Goal: Transaction & Acquisition: Purchase product/service

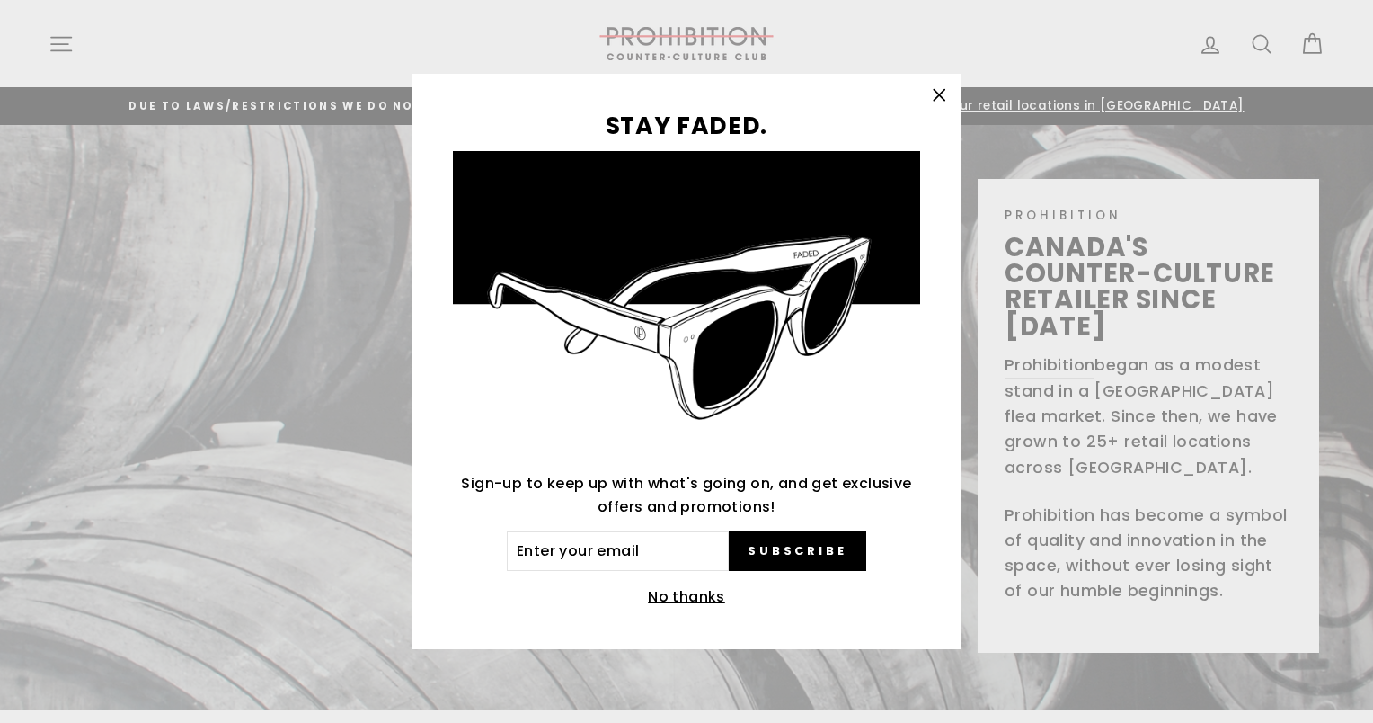
click at [693, 597] on button "No thanks" at bounding box center [687, 596] width 88 height 25
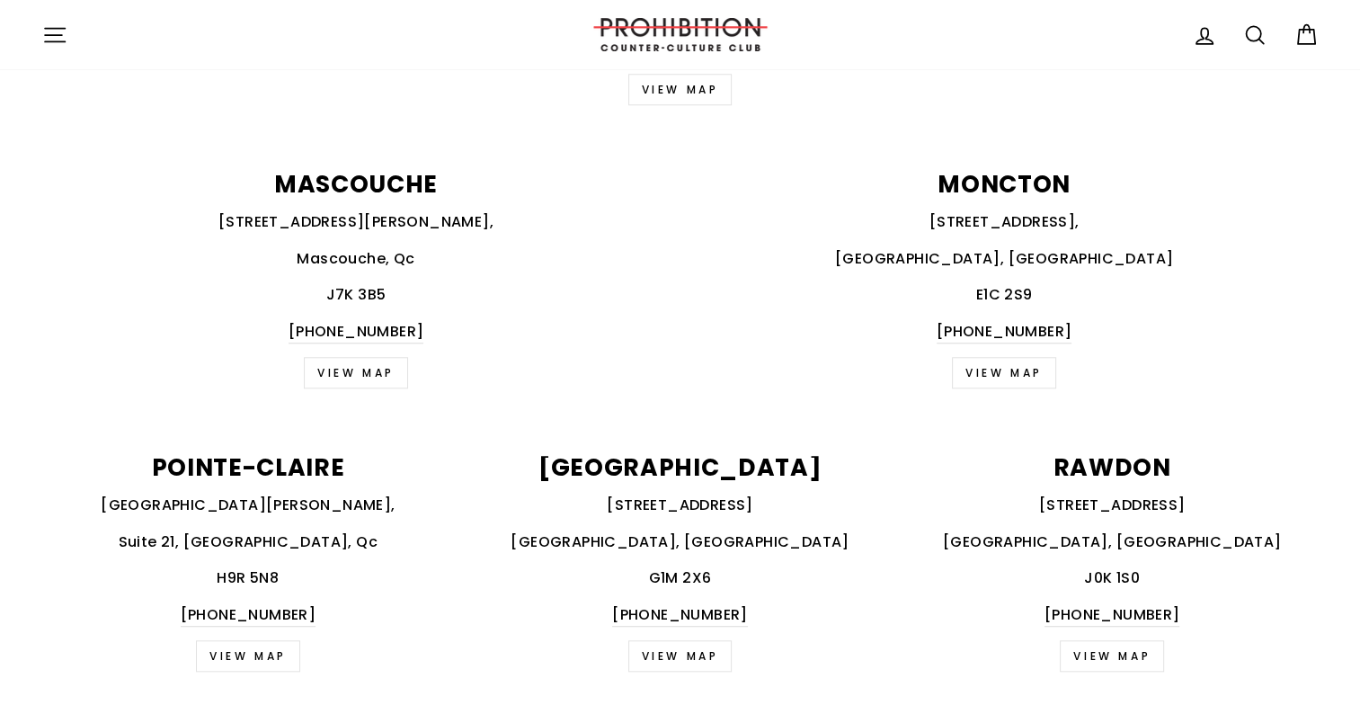
scroll to position [1618, 0]
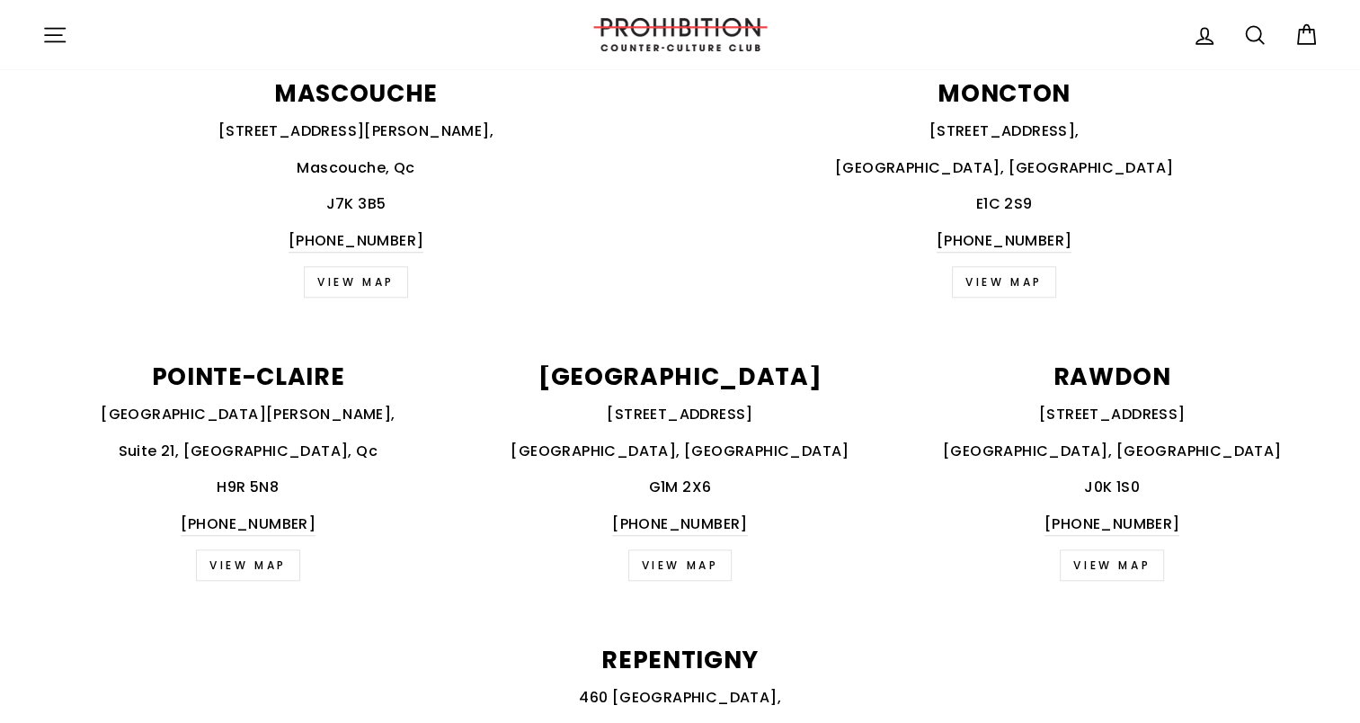
click at [672, 557] on link "VIEW MAP" at bounding box center [680, 564] width 104 height 31
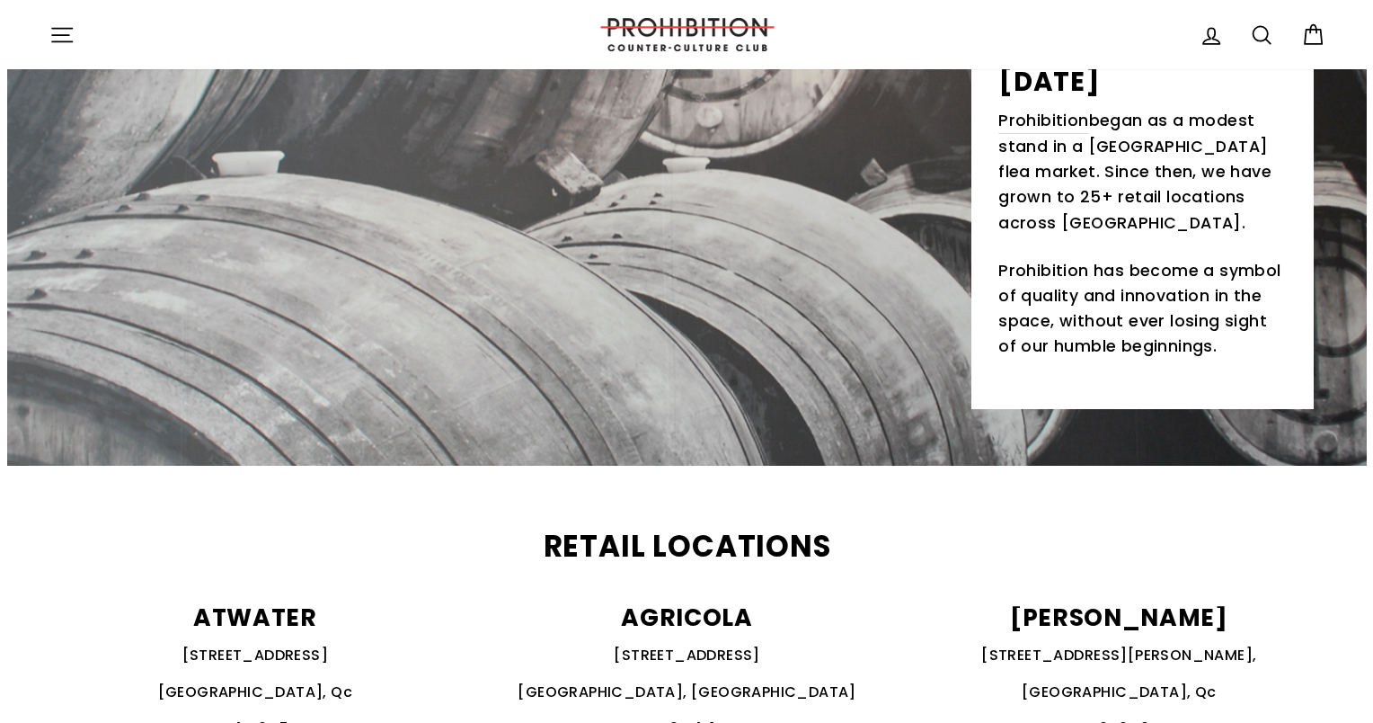
scroll to position [359, 0]
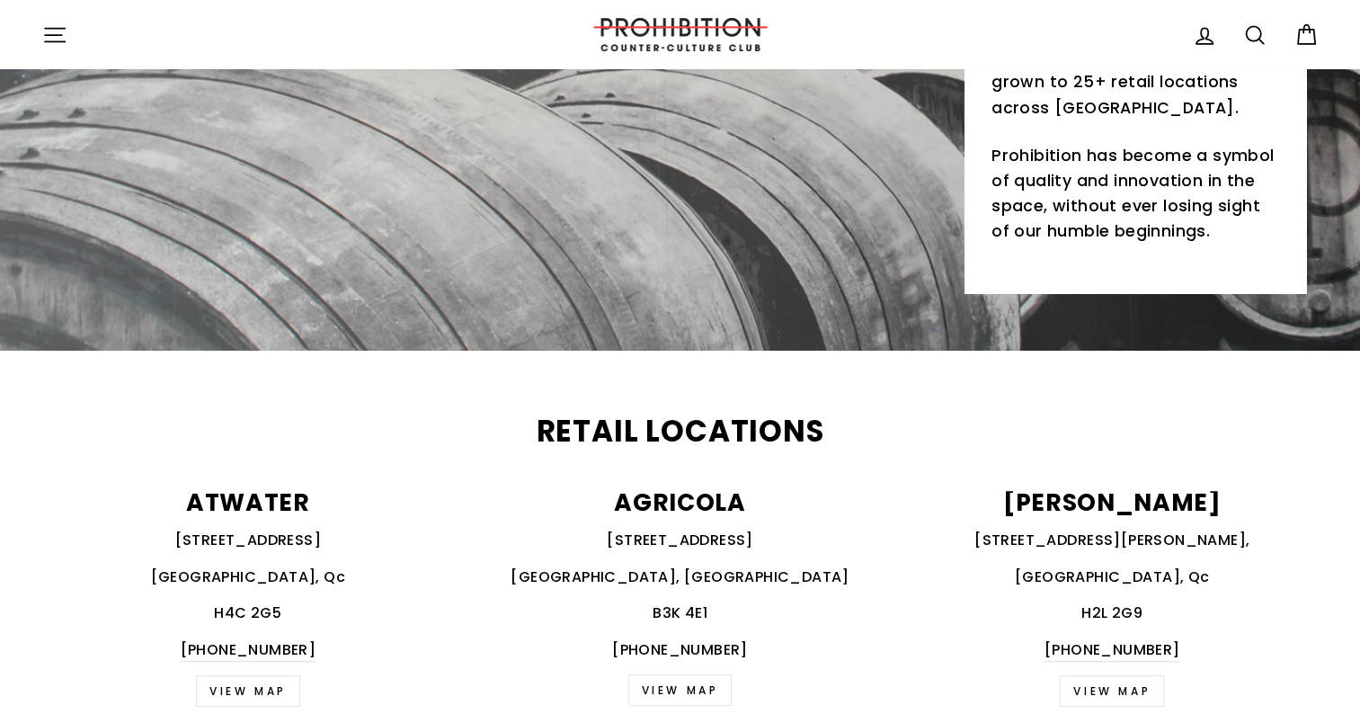
click at [61, 31] on icon "button" at bounding box center [54, 34] width 25 height 25
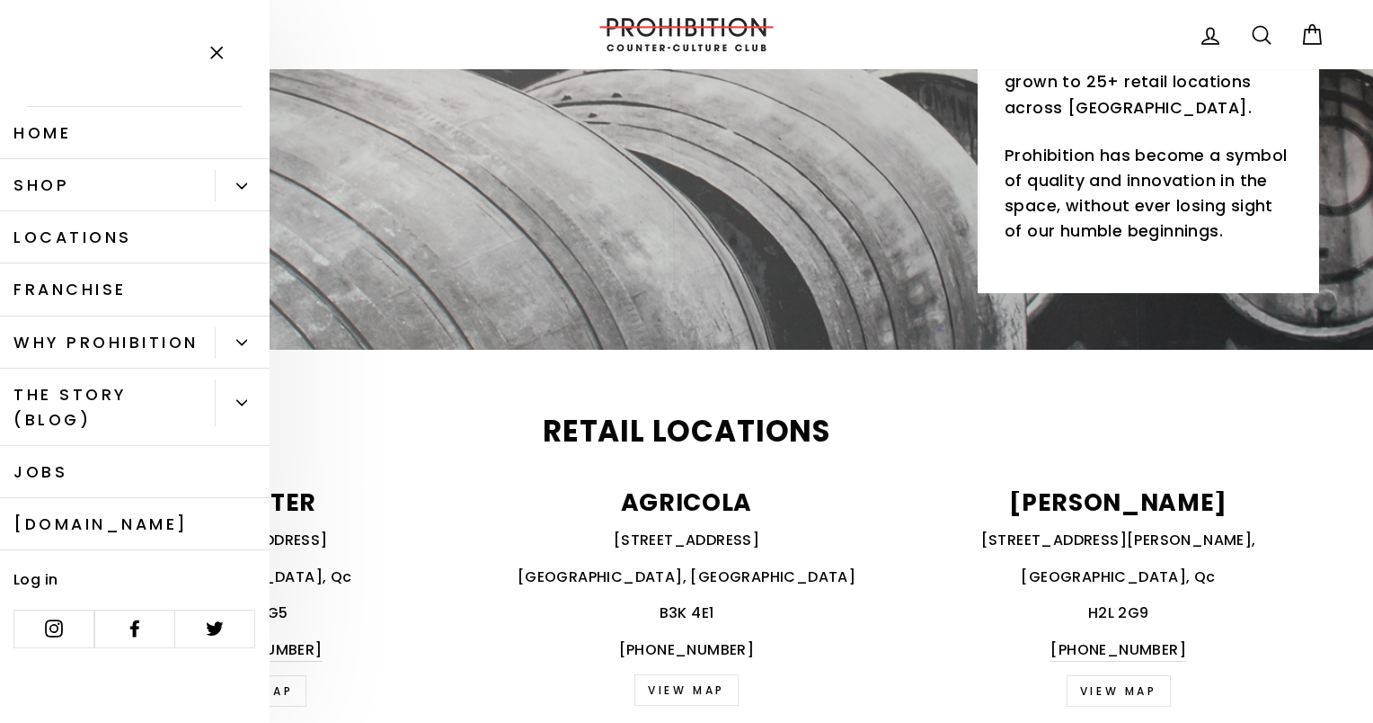
click at [238, 178] on button "Primary" at bounding box center [242, 185] width 55 height 31
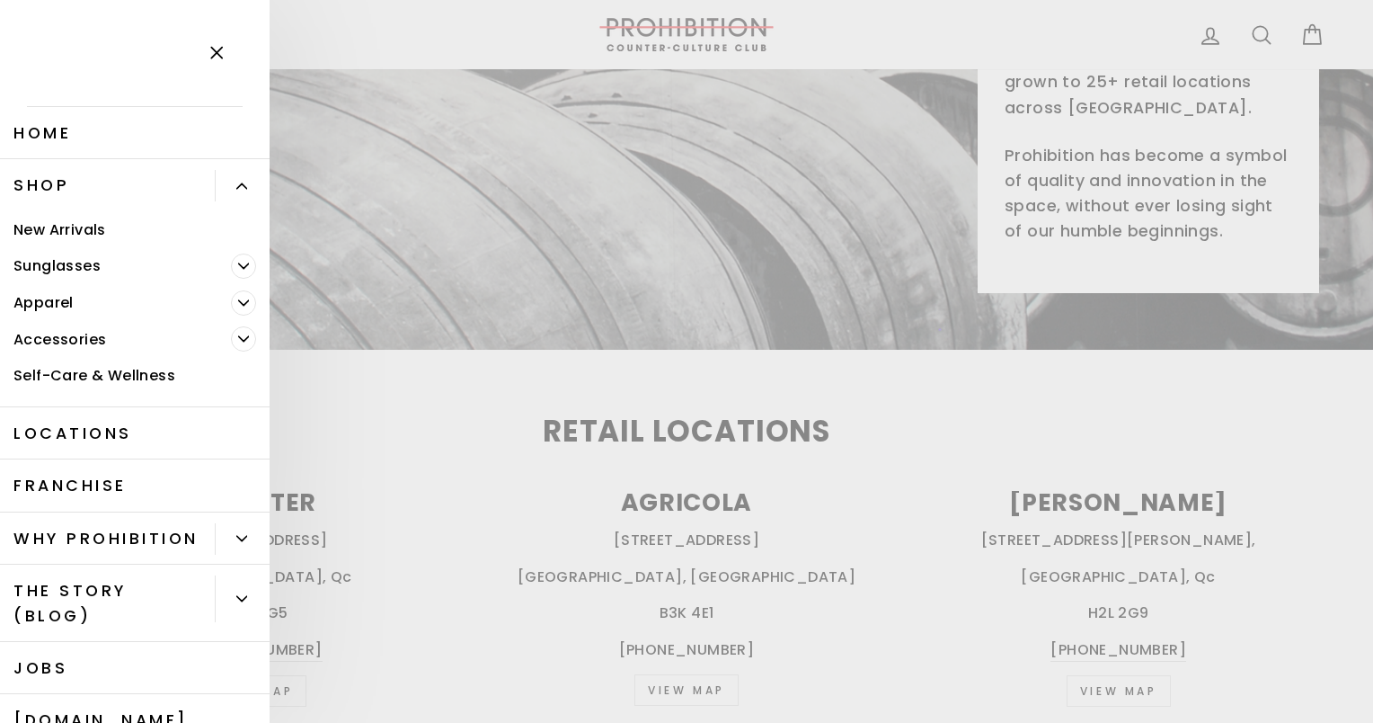
click at [51, 234] on link "New Arrivals" at bounding box center [135, 229] width 270 height 37
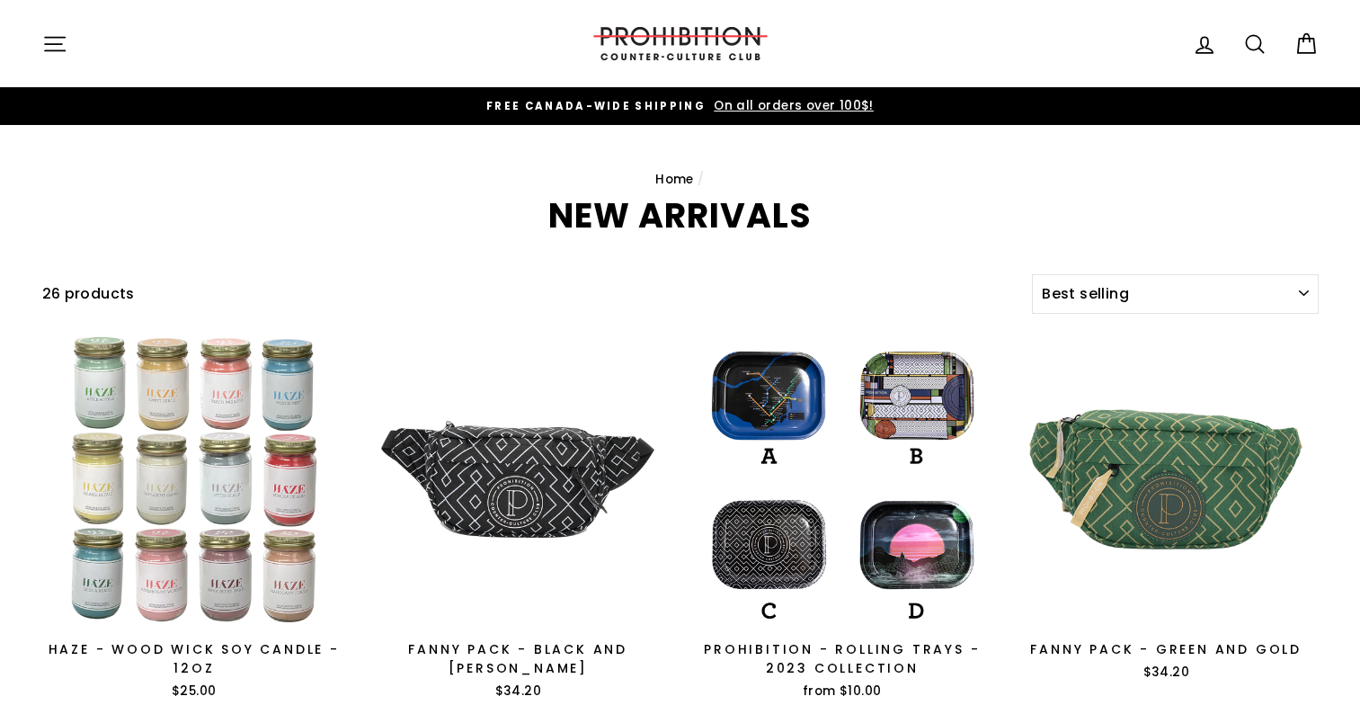
select select "best-selling"
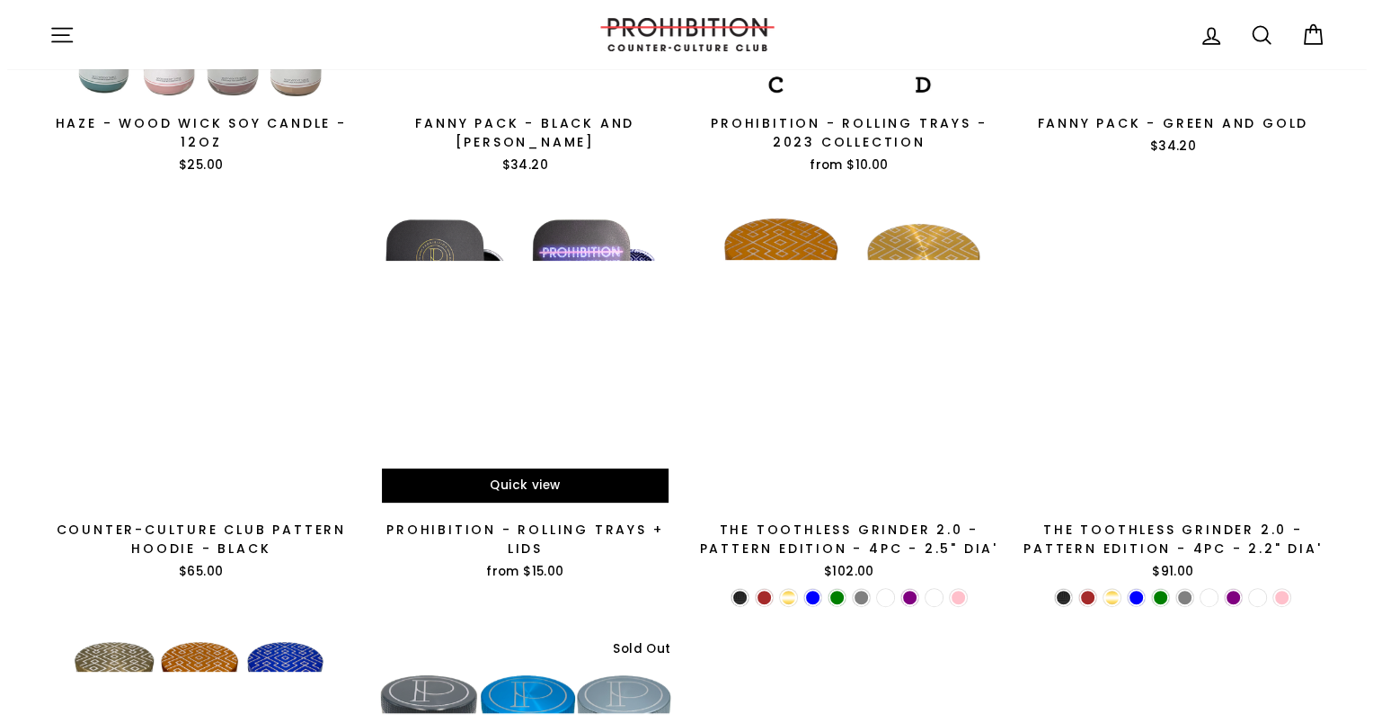
scroll to position [180, 0]
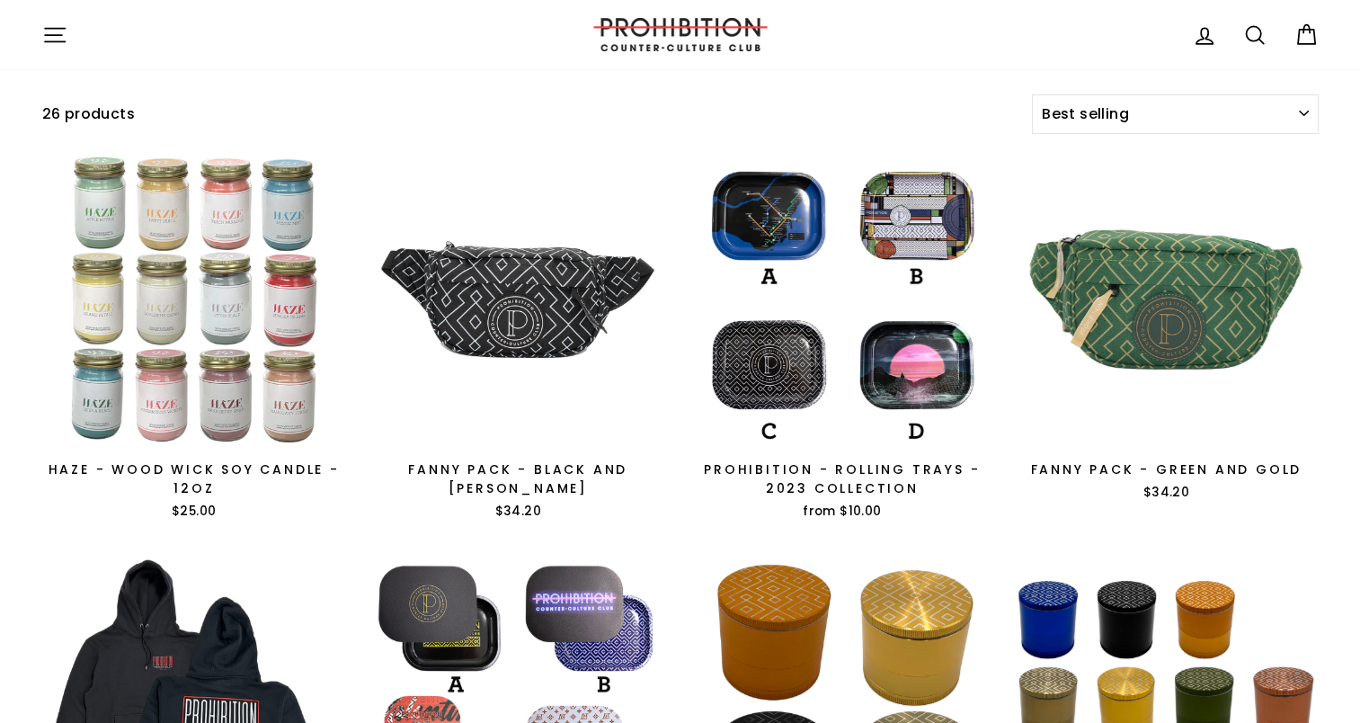
click at [64, 30] on icon "button" at bounding box center [54, 34] width 25 height 25
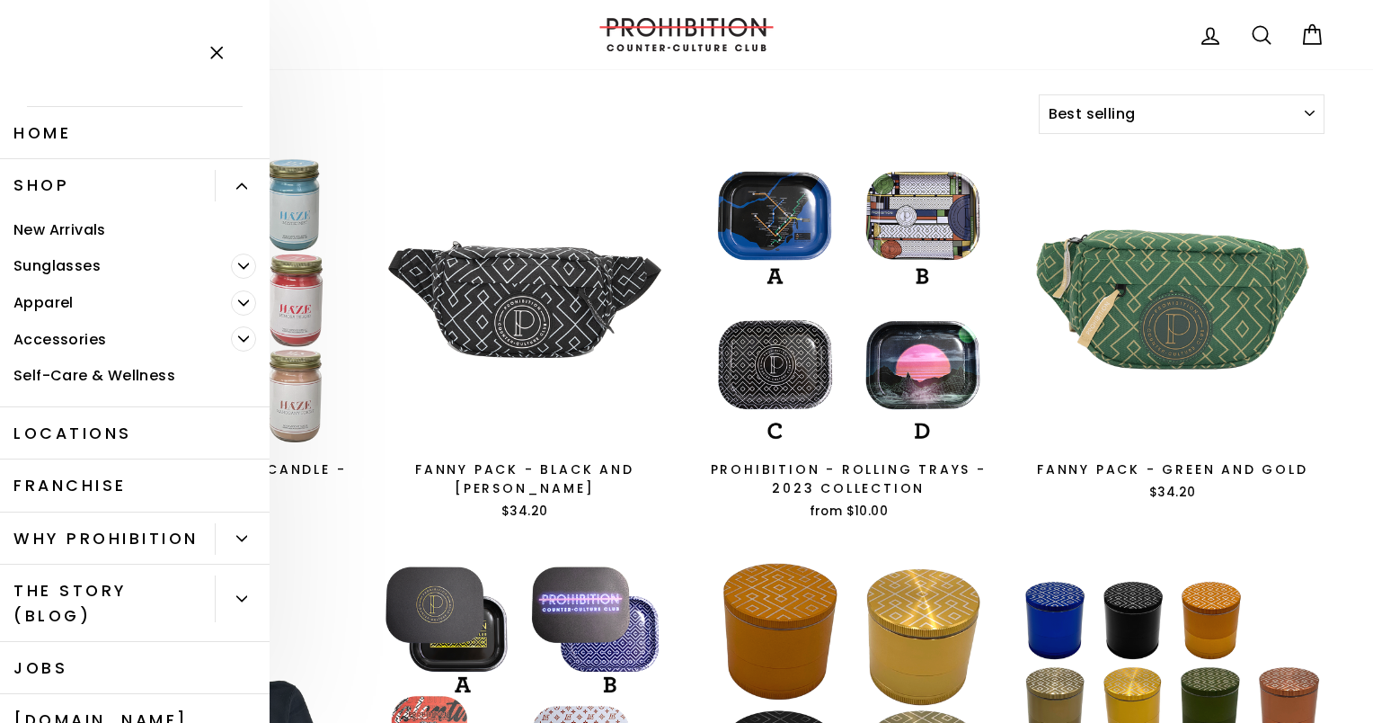
click at [231, 334] on span "Primary" at bounding box center [243, 338] width 25 height 25
